Goal: Information Seeking & Learning: Learn about a topic

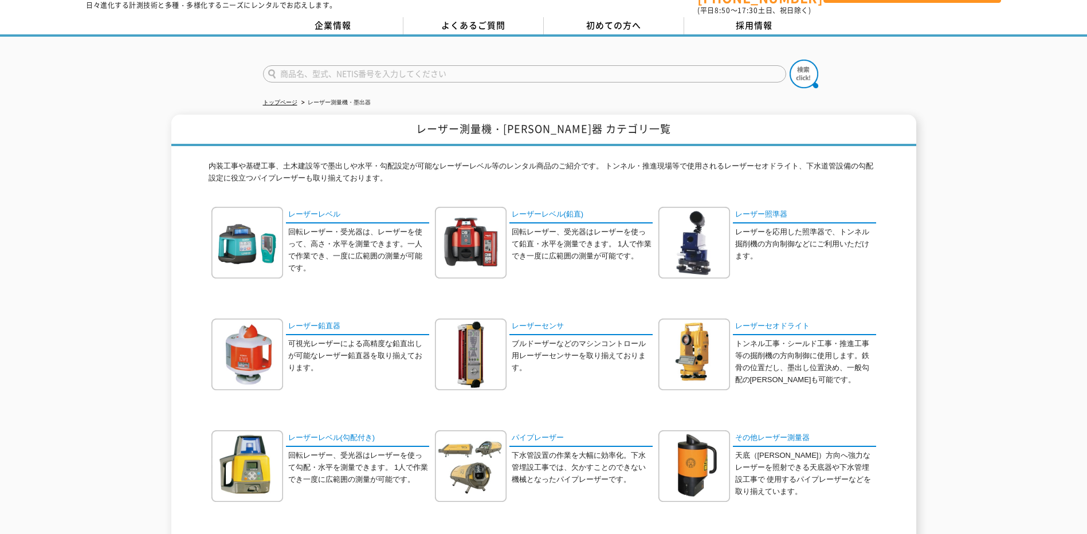
scroll to position [57, 0]
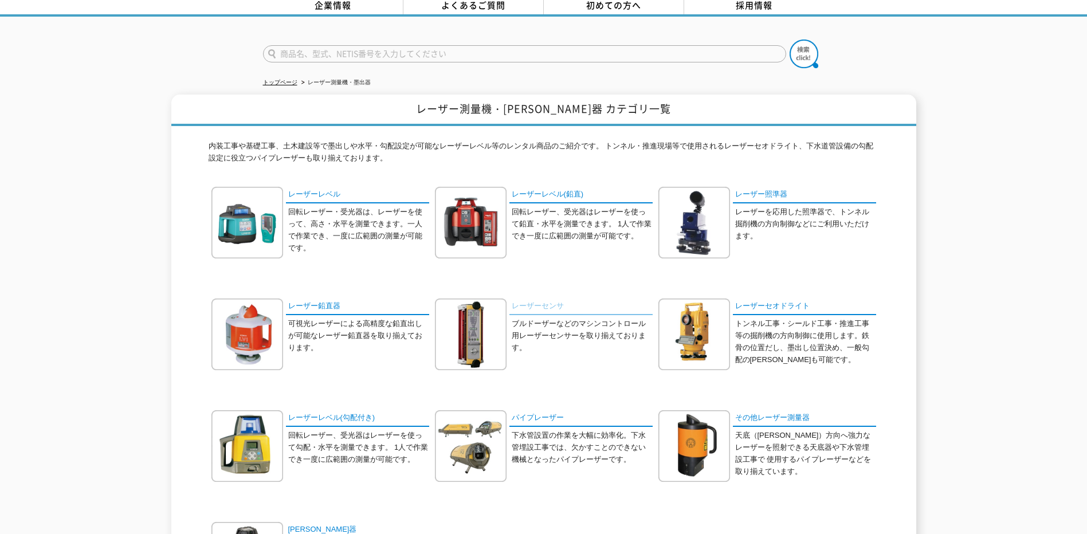
click at [534, 299] on link "レーザーセンサ" at bounding box center [581, 307] width 143 height 17
click at [535, 187] on link "レーザーレベル(鉛直)" at bounding box center [581, 195] width 143 height 17
click at [308, 412] on link "レーザーレベル(勾配付き)" at bounding box center [357, 418] width 143 height 17
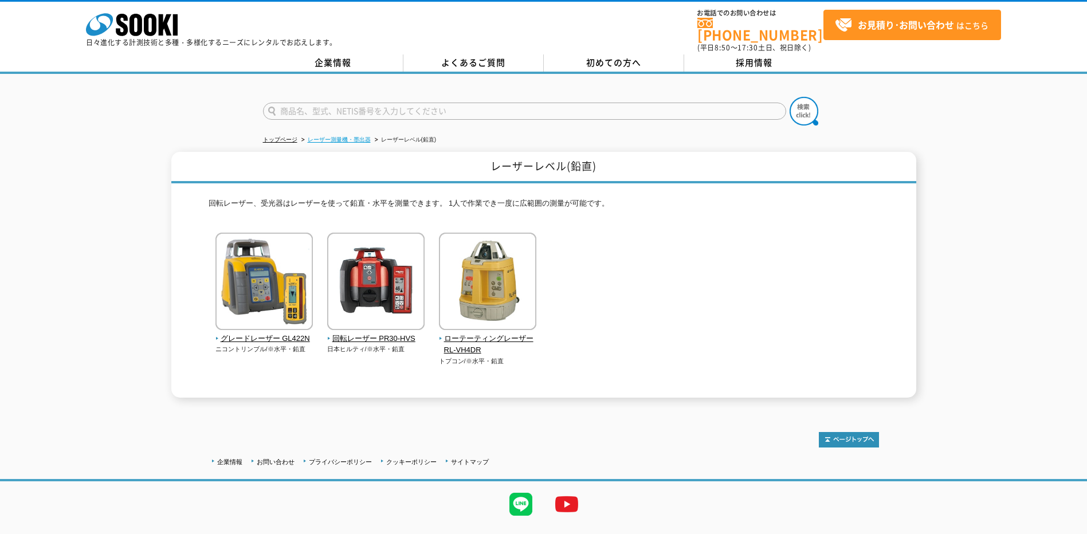
click at [339, 136] on link "レーザー測量機・墨出器" at bounding box center [339, 139] width 63 height 6
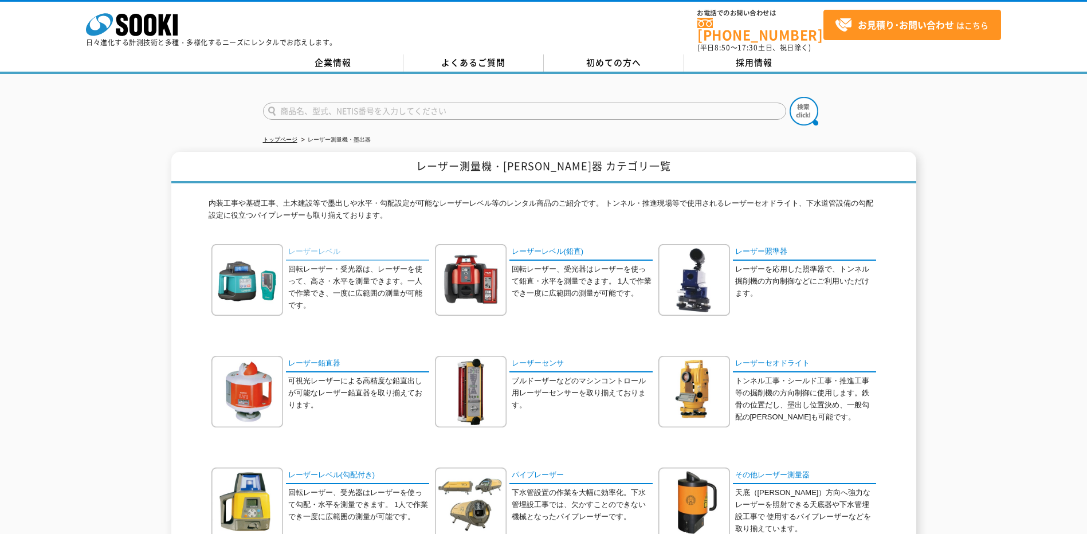
click at [315, 246] on link "レーザーレベル" at bounding box center [357, 252] width 143 height 17
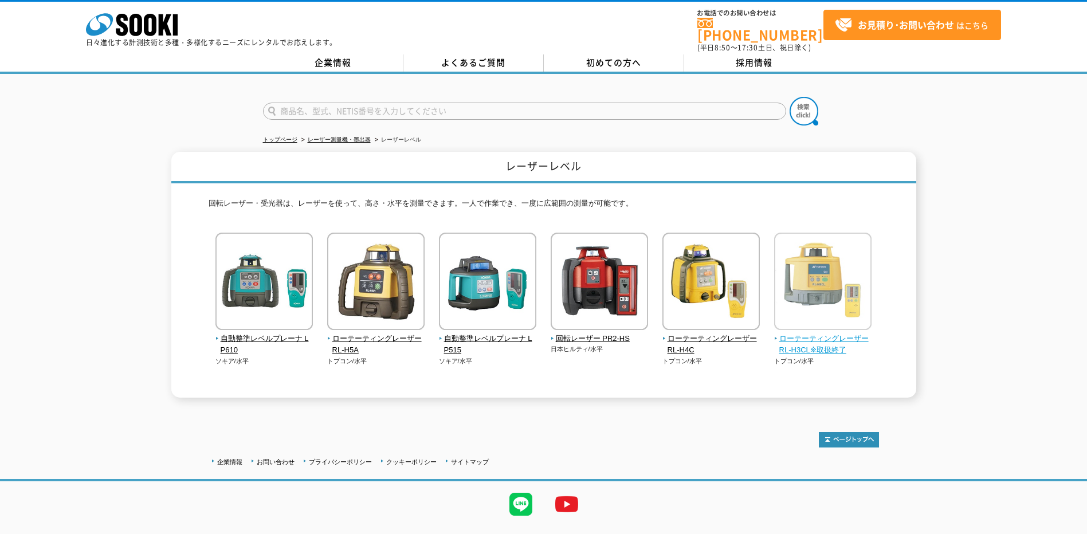
click at [823, 280] on img at bounding box center [822, 283] width 97 height 100
click at [809, 335] on span "ローテーティングレーザー RL-H3CL※取扱終了" at bounding box center [823, 345] width 98 height 24
click at [314, 103] on input "text" at bounding box center [524, 111] width 523 height 17
type input "LS-70B"
click at [790, 97] on button at bounding box center [804, 111] width 29 height 29
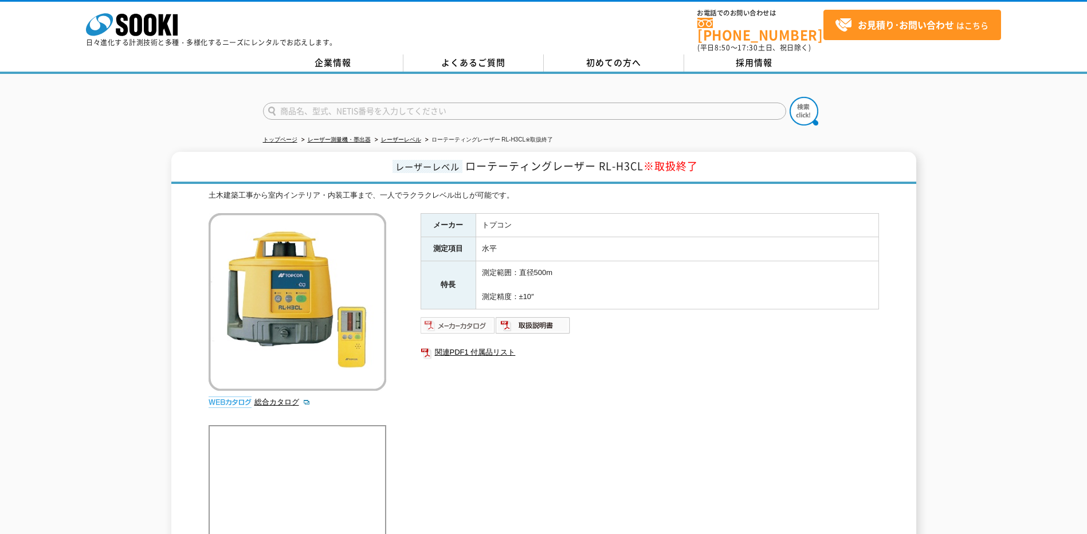
click at [461, 316] on img at bounding box center [458, 325] width 75 height 18
click at [462, 321] on img at bounding box center [458, 325] width 75 height 18
click at [533, 319] on img at bounding box center [533, 325] width 75 height 18
click at [466, 349] on link "関連PDF1 付属品リスト" at bounding box center [650, 352] width 459 height 15
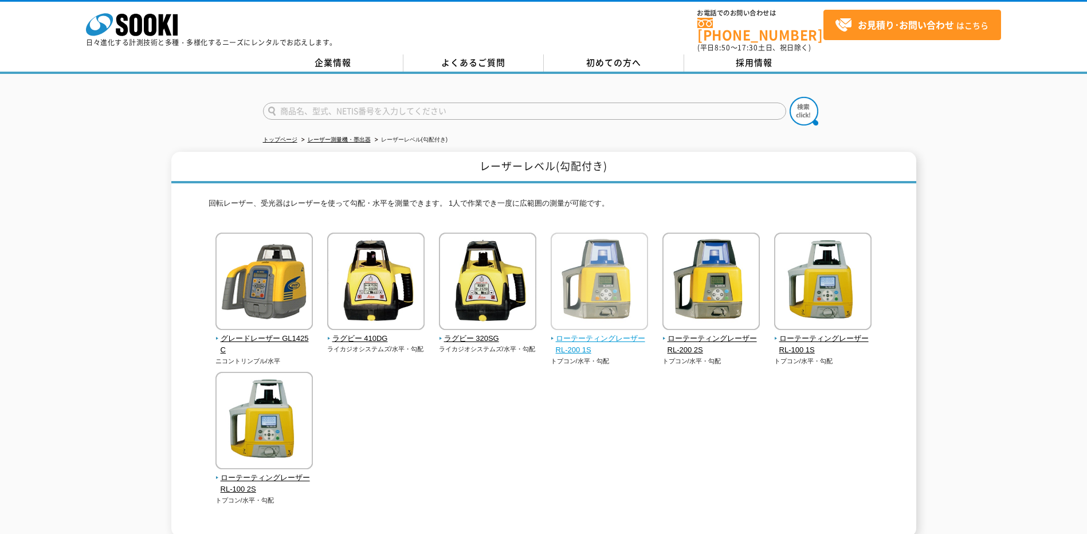
click at [598, 268] on img at bounding box center [599, 283] width 97 height 100
drag, startPoint x: 573, startPoint y: 275, endPoint x: 580, endPoint y: 271, distance: 8.8
